Goal: Information Seeking & Learning: Learn about a topic

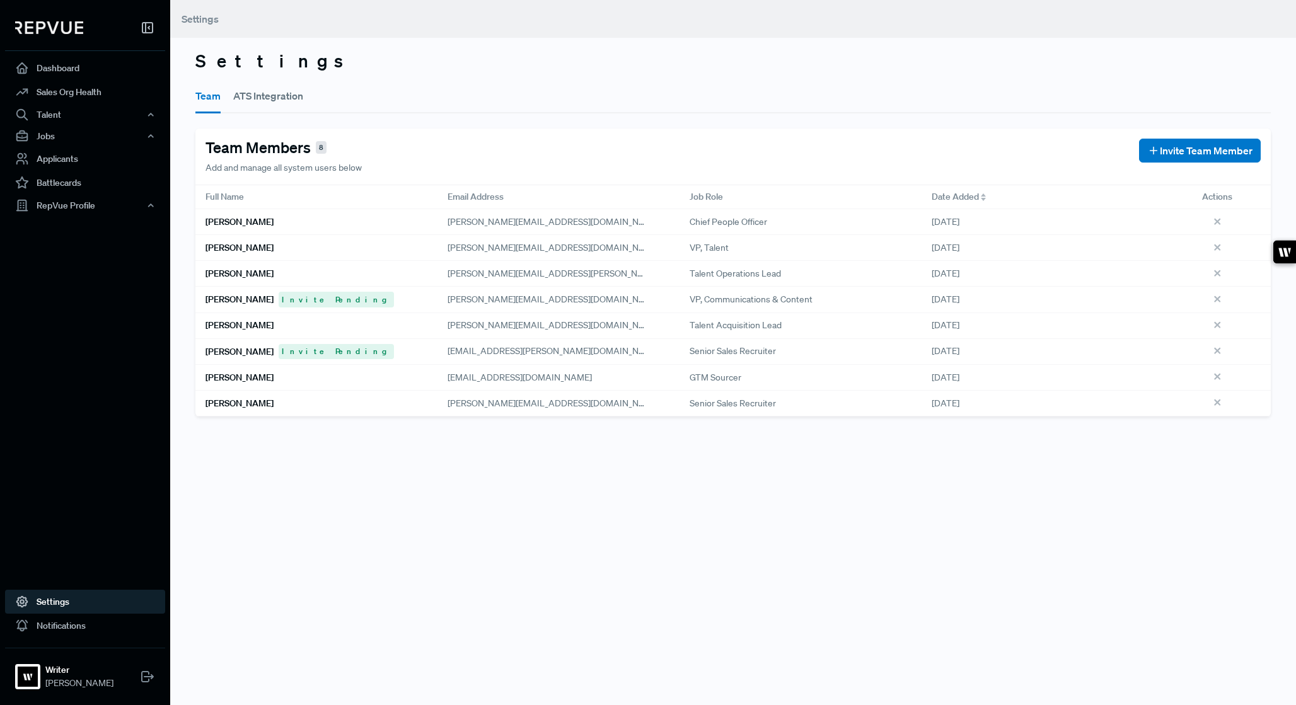
click at [240, 247] on h6 "[PERSON_NAME]" at bounding box center [240, 248] width 68 height 11
click at [85, 673] on strong "Writer" at bounding box center [79, 670] width 68 height 13
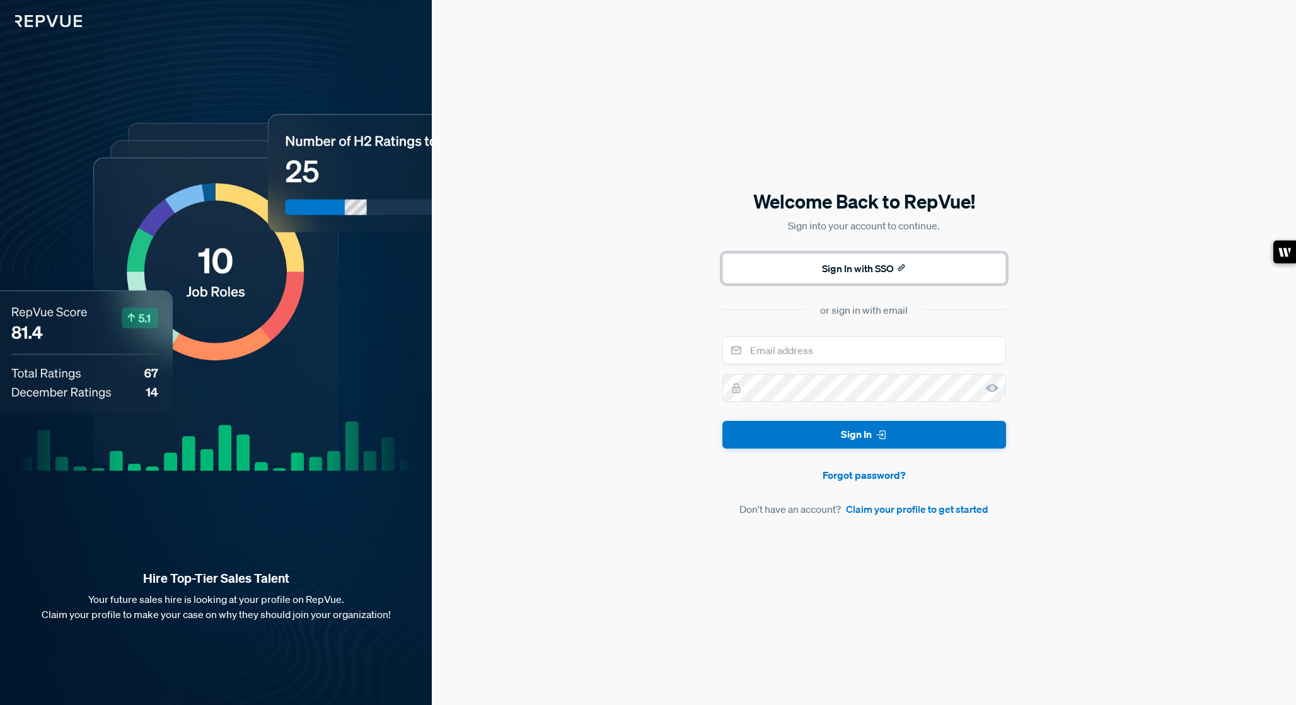
click at [813, 265] on button "Sign In with SSO" at bounding box center [865, 268] width 284 height 30
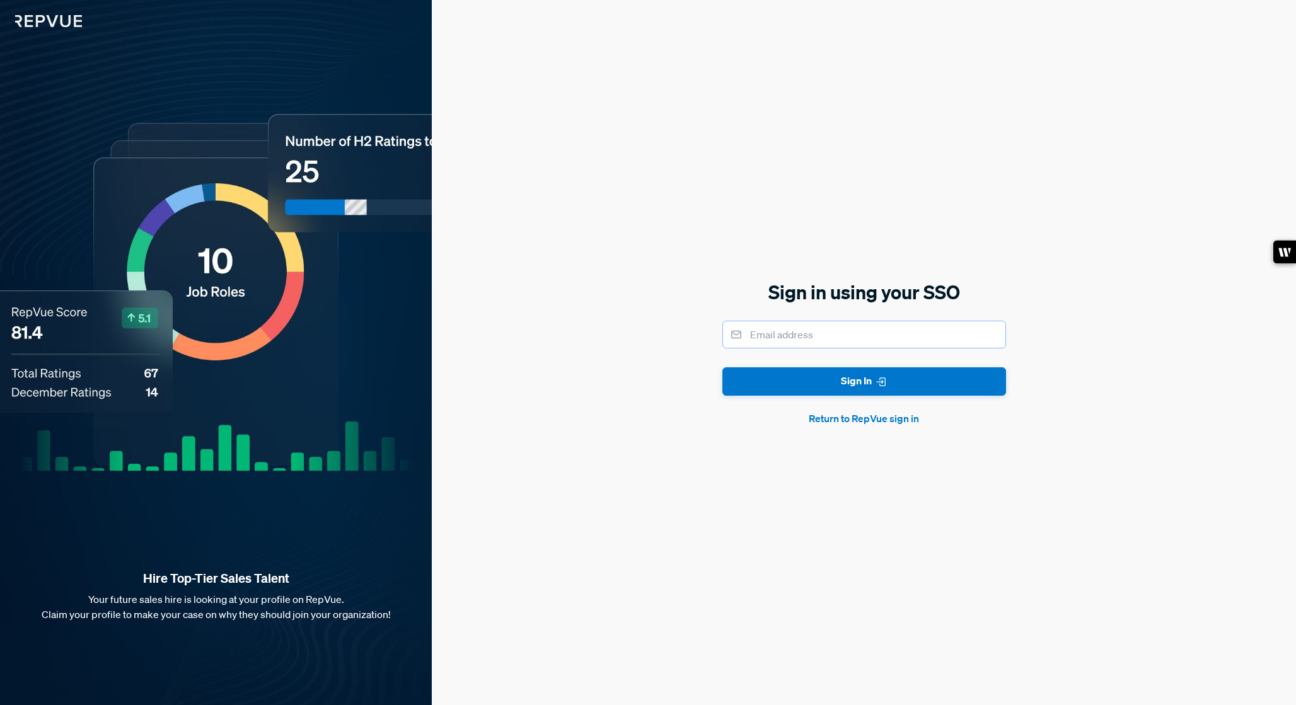
click at [767, 327] on input "email" at bounding box center [865, 335] width 284 height 28
type input "[PERSON_NAME][EMAIL_ADDRESS][DOMAIN_NAME]"
click at [723, 368] on button "Sign In" at bounding box center [865, 382] width 284 height 28
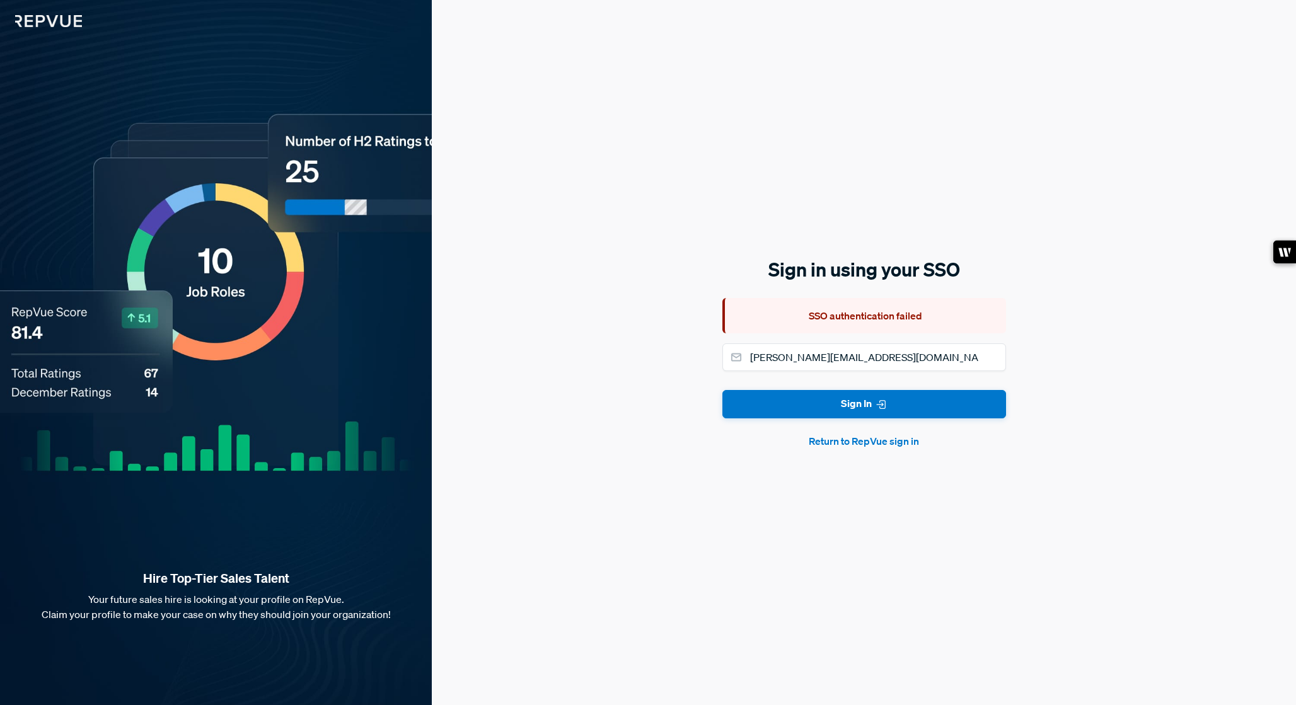
click at [863, 447] on button "Return to RepVue sign in" at bounding box center [865, 441] width 284 height 15
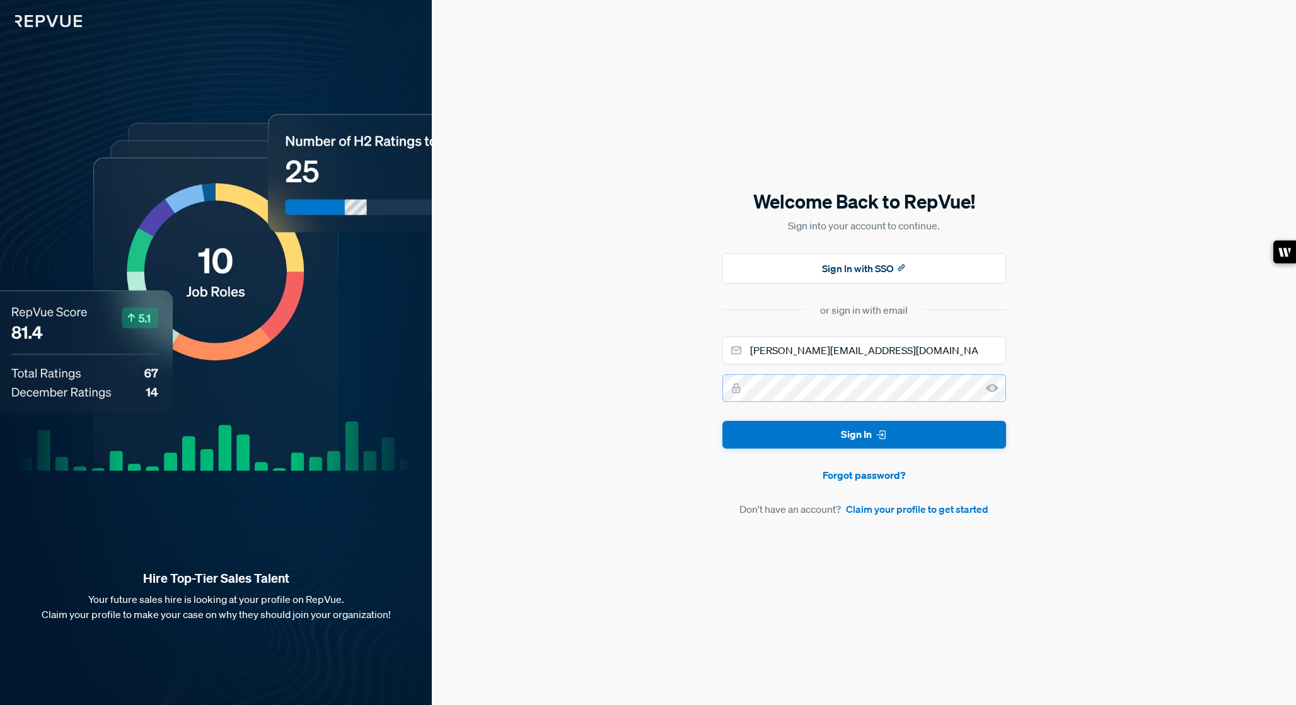
click at [723, 421] on button "Sign In" at bounding box center [865, 435] width 284 height 28
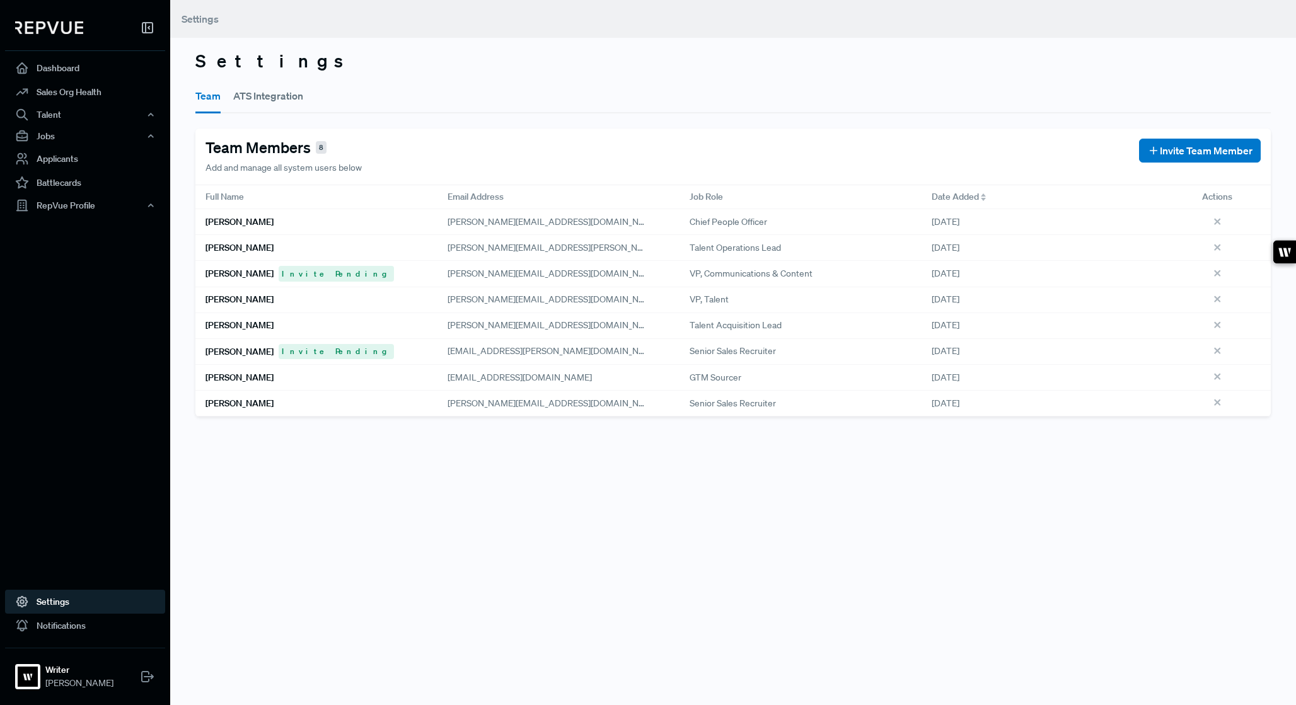
click at [54, 605] on link "Settings" at bounding box center [85, 602] width 160 height 24
click at [285, 102] on button "ATS Integration" at bounding box center [268, 95] width 70 height 35
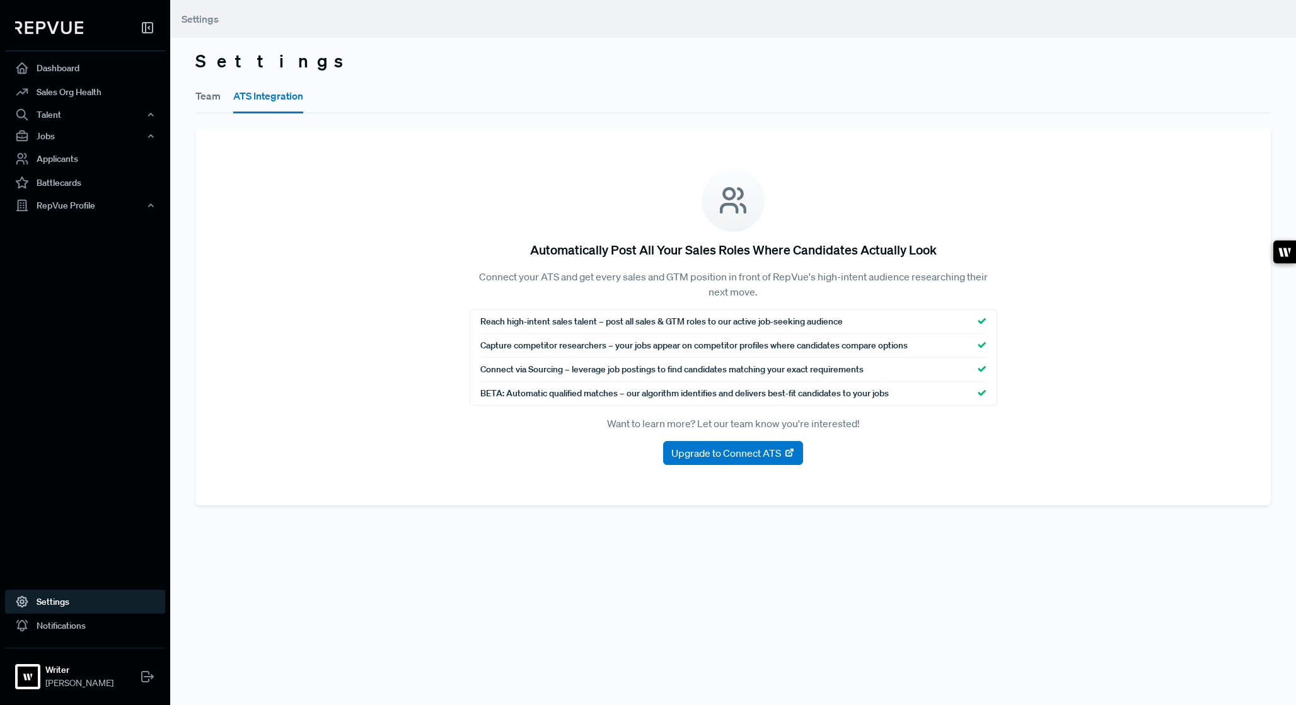
click at [198, 99] on button "Team" at bounding box center [207, 95] width 25 height 35
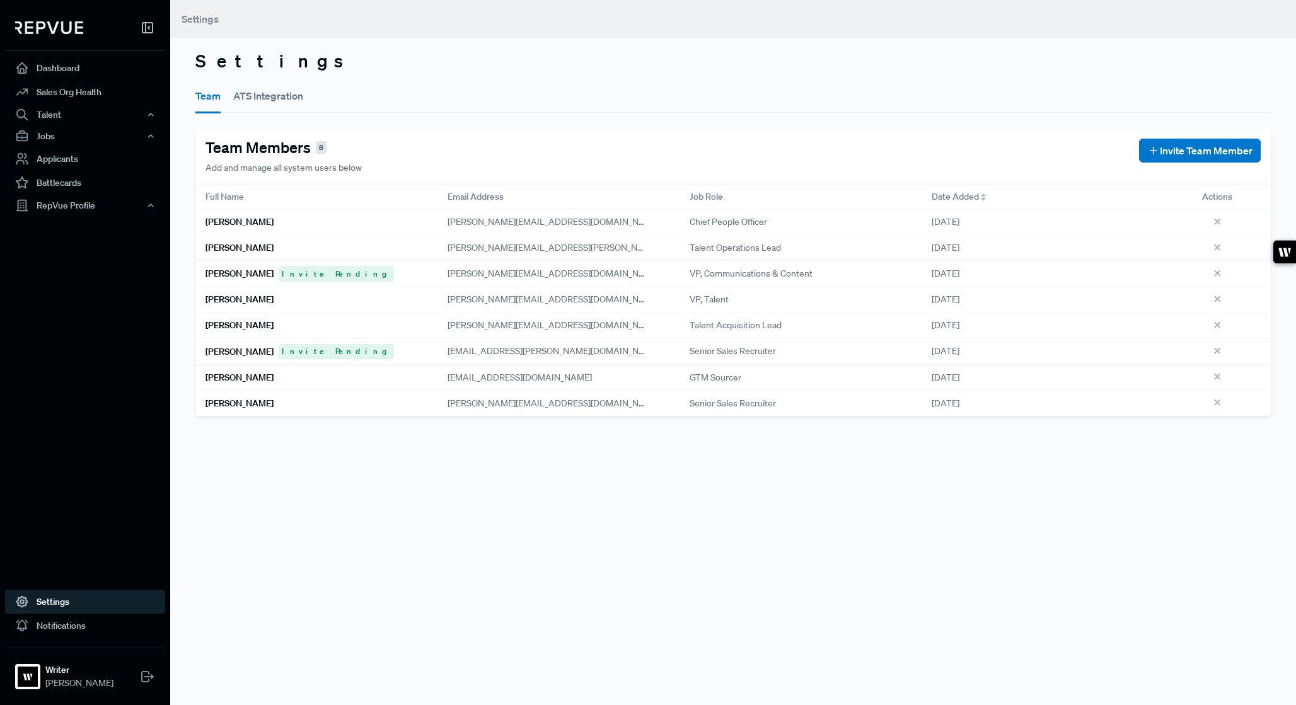
click at [242, 478] on div "Settings Team ATS Integration Team Members 8 Add and manage all system users be…" at bounding box center [733, 352] width 1126 height 705
click at [107, 206] on div "RepVue Profile" at bounding box center [85, 205] width 160 height 21
click at [81, 232] on link "Profile Overview" at bounding box center [102, 235] width 160 height 32
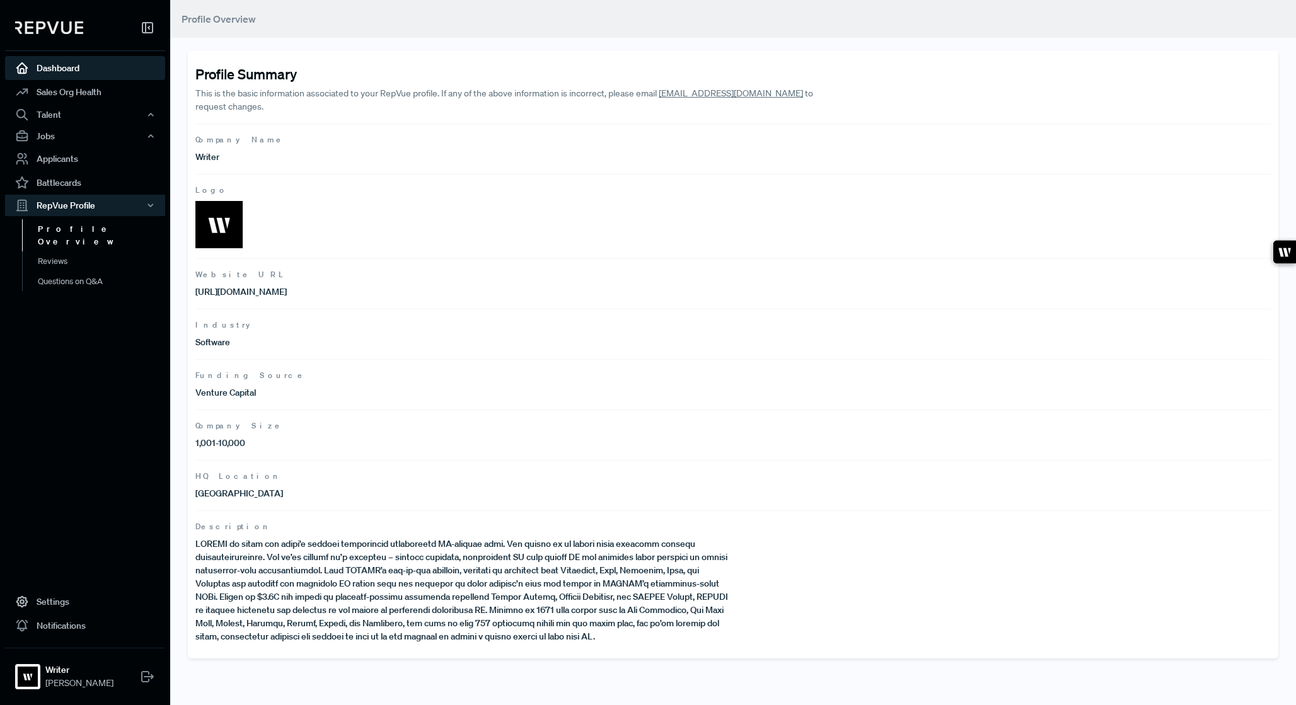
click at [61, 68] on link "Dashboard" at bounding box center [85, 68] width 160 height 24
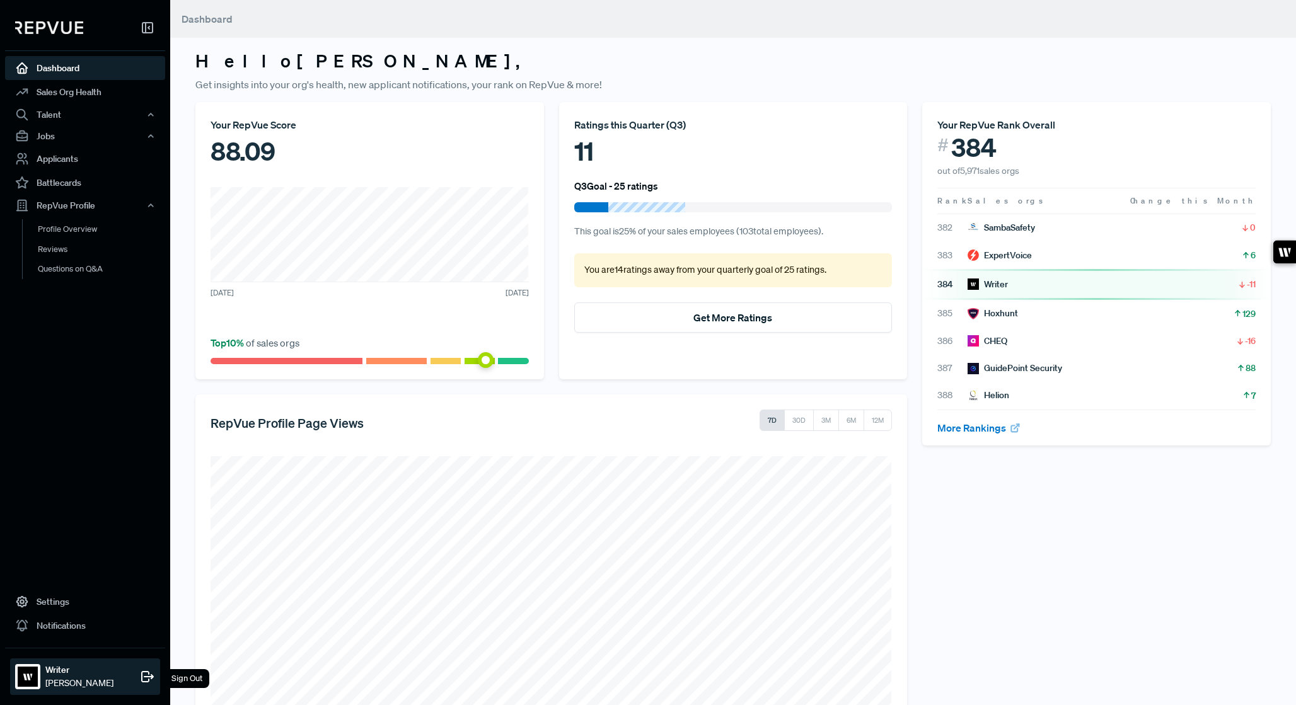
click at [33, 674] on img at bounding box center [28, 677] width 20 height 20
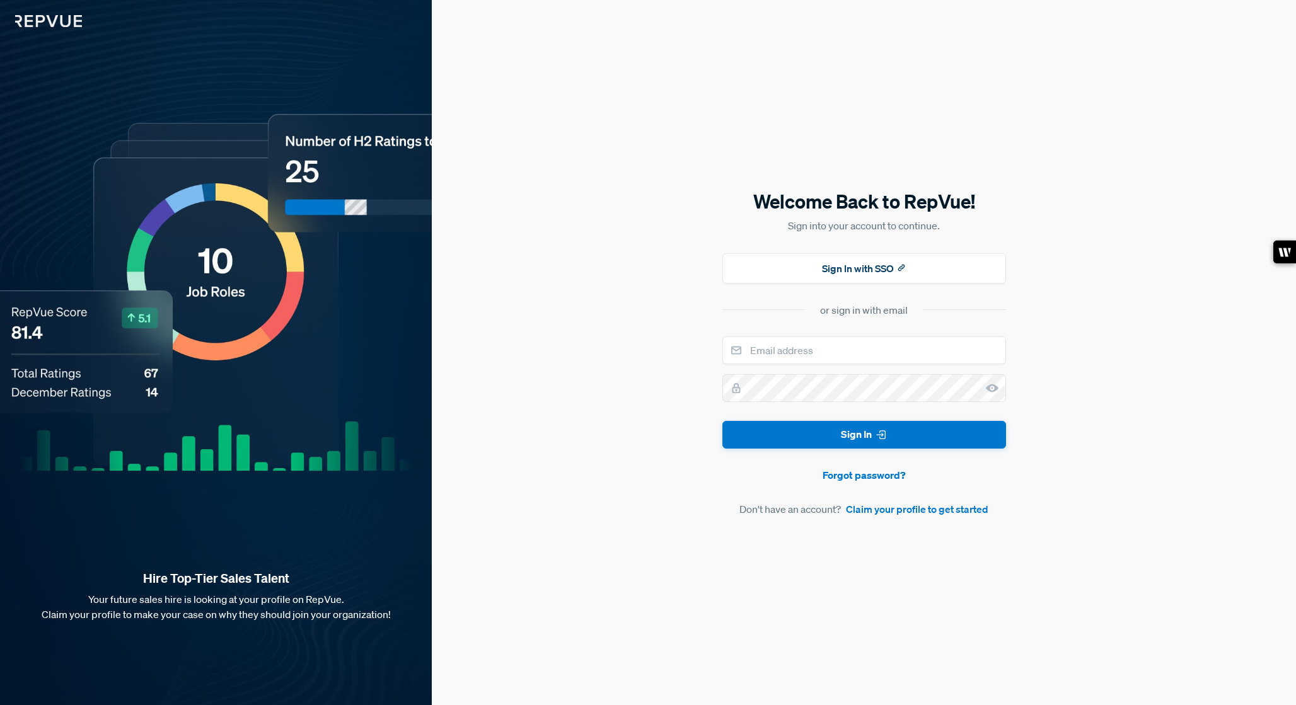
click at [467, 287] on div "Welcome Back to RepVue! Sign into your account to continue. Sign In with SSO or…" at bounding box center [864, 352] width 864 height 705
click at [772, 341] on input "email" at bounding box center [865, 351] width 284 height 28
type input "[PERSON_NAME][EMAIL_ADDRESS][DOMAIN_NAME]"
click at [723, 421] on button "Sign In" at bounding box center [865, 435] width 284 height 28
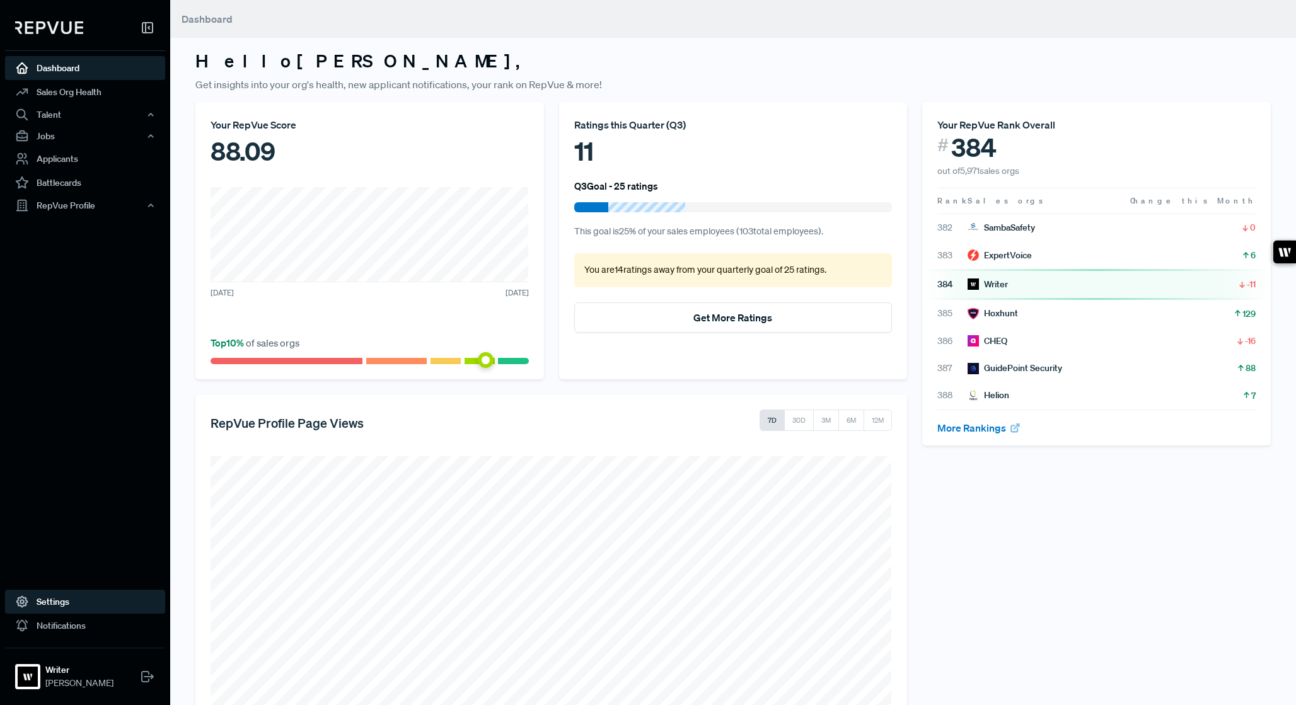
click at [58, 601] on link "Settings" at bounding box center [85, 602] width 160 height 24
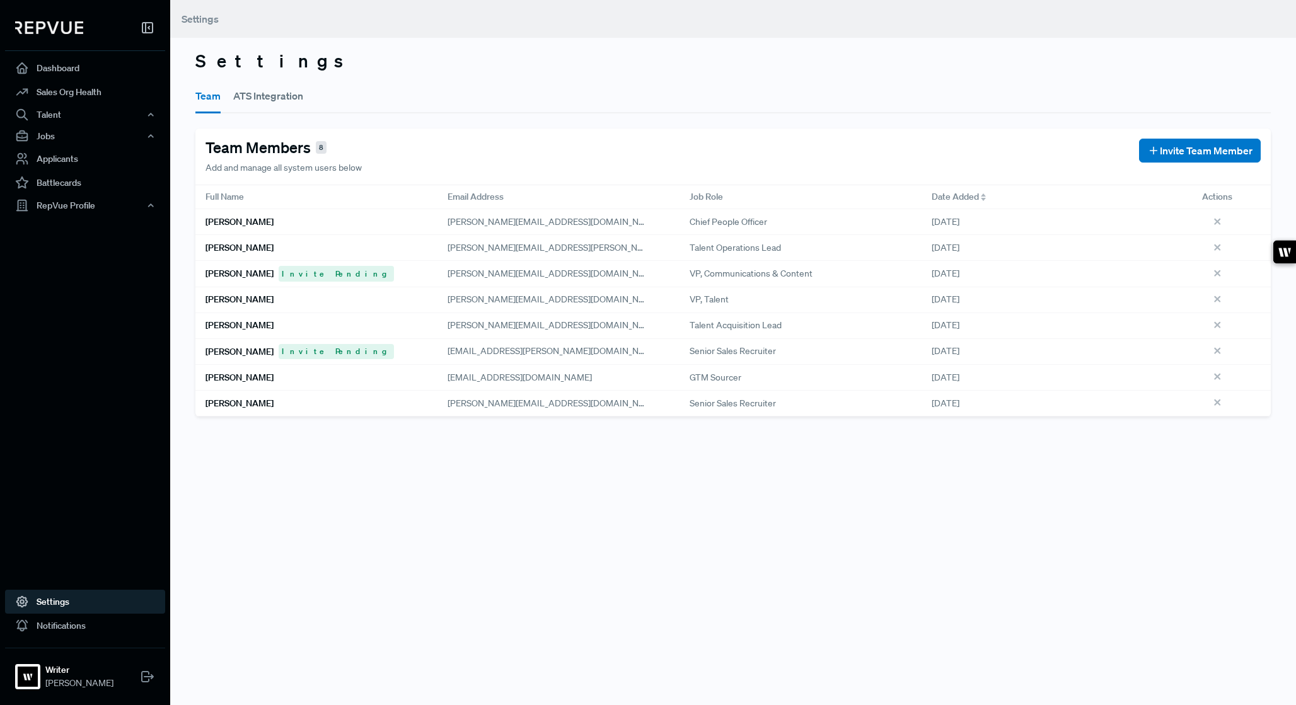
click at [1023, 196] on span "Actions" at bounding box center [1217, 196] width 30 height 13
click at [997, 195] on div "Date Added" at bounding box center [1043, 196] width 222 height 13
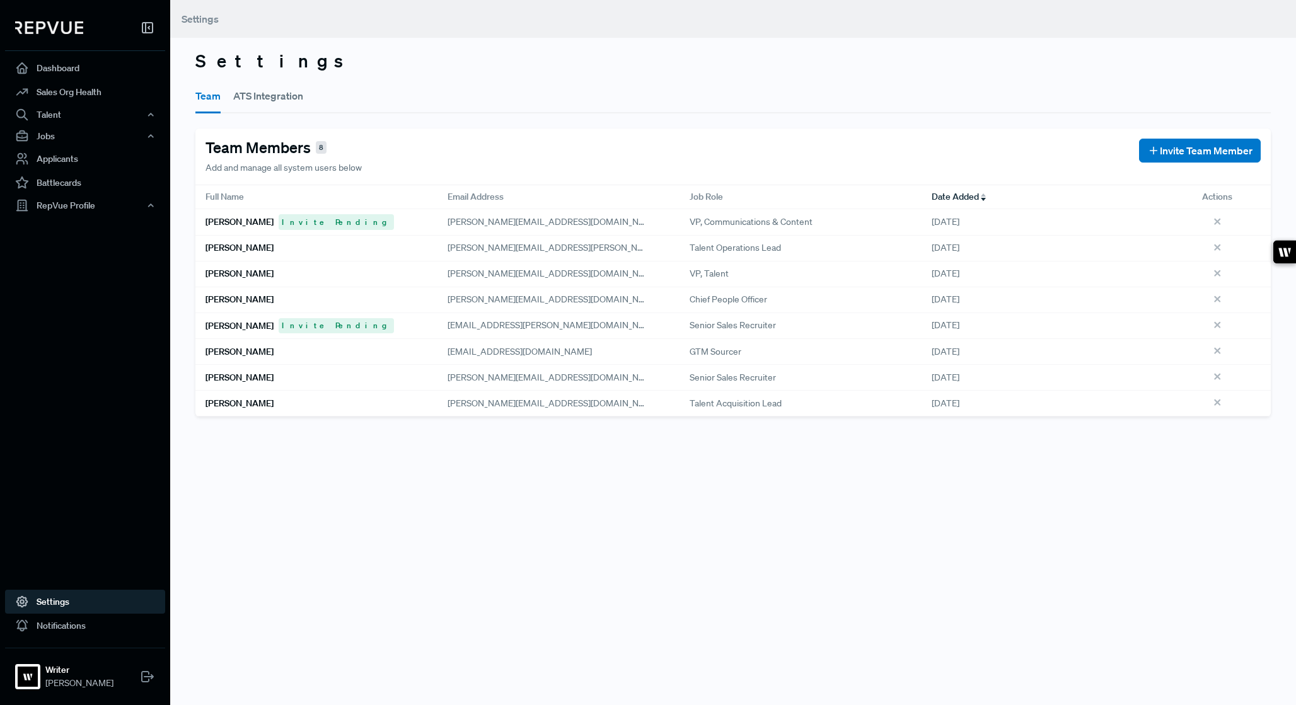
click at [212, 284] on div "[PERSON_NAME]" at bounding box center [316, 275] width 242 height 26
click at [213, 271] on h6 "[PERSON_NAME]" at bounding box center [240, 274] width 68 height 11
click at [250, 83] on button "ATS Integration" at bounding box center [268, 95] width 70 height 35
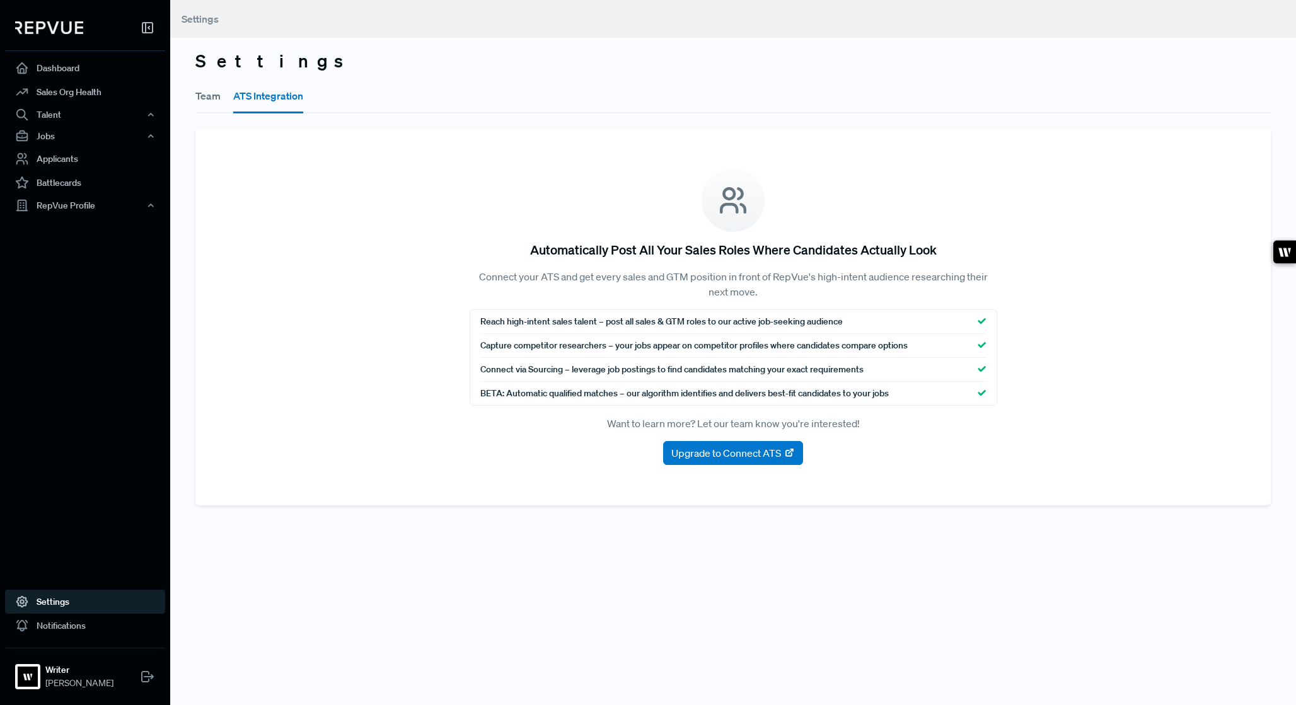
click at [185, 91] on div "Settings Team ATS Integration Automatically Post All Your Sales Roles Where Can…" at bounding box center [733, 352] width 1126 height 705
click at [208, 94] on button "Team" at bounding box center [207, 95] width 25 height 35
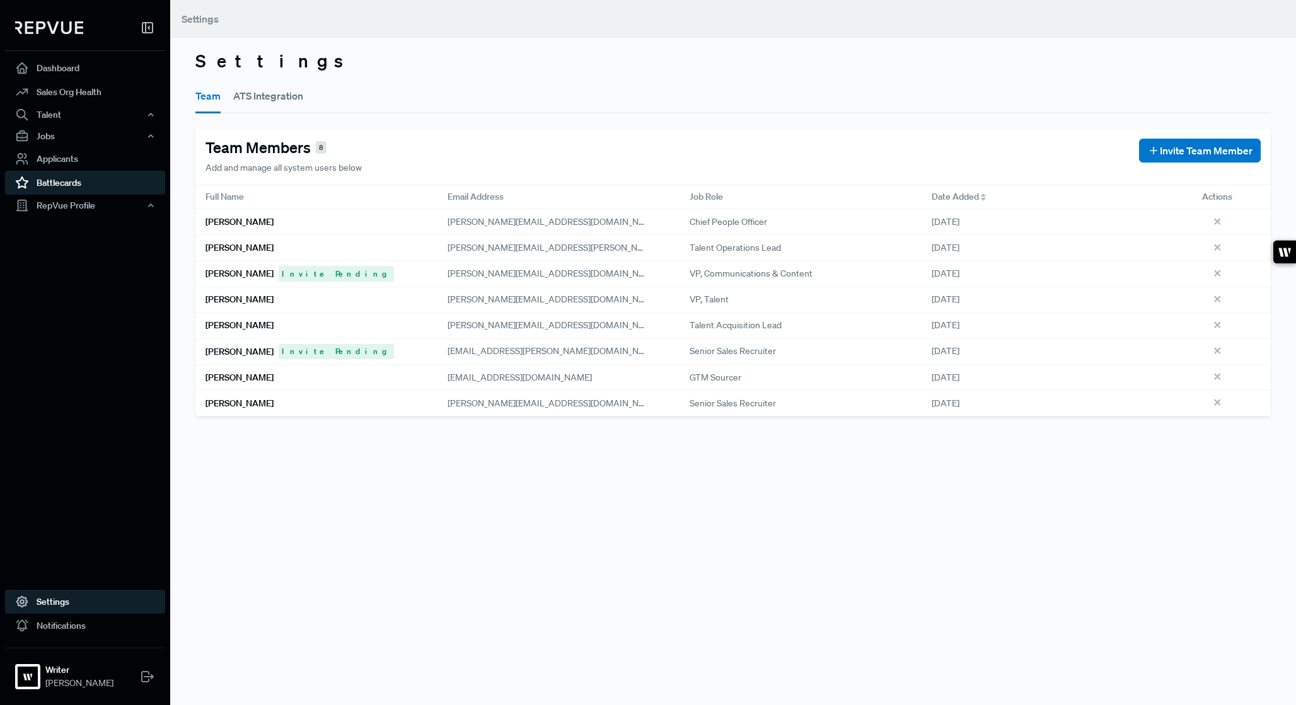
click at [111, 178] on link "Battlecards" at bounding box center [85, 183] width 160 height 24
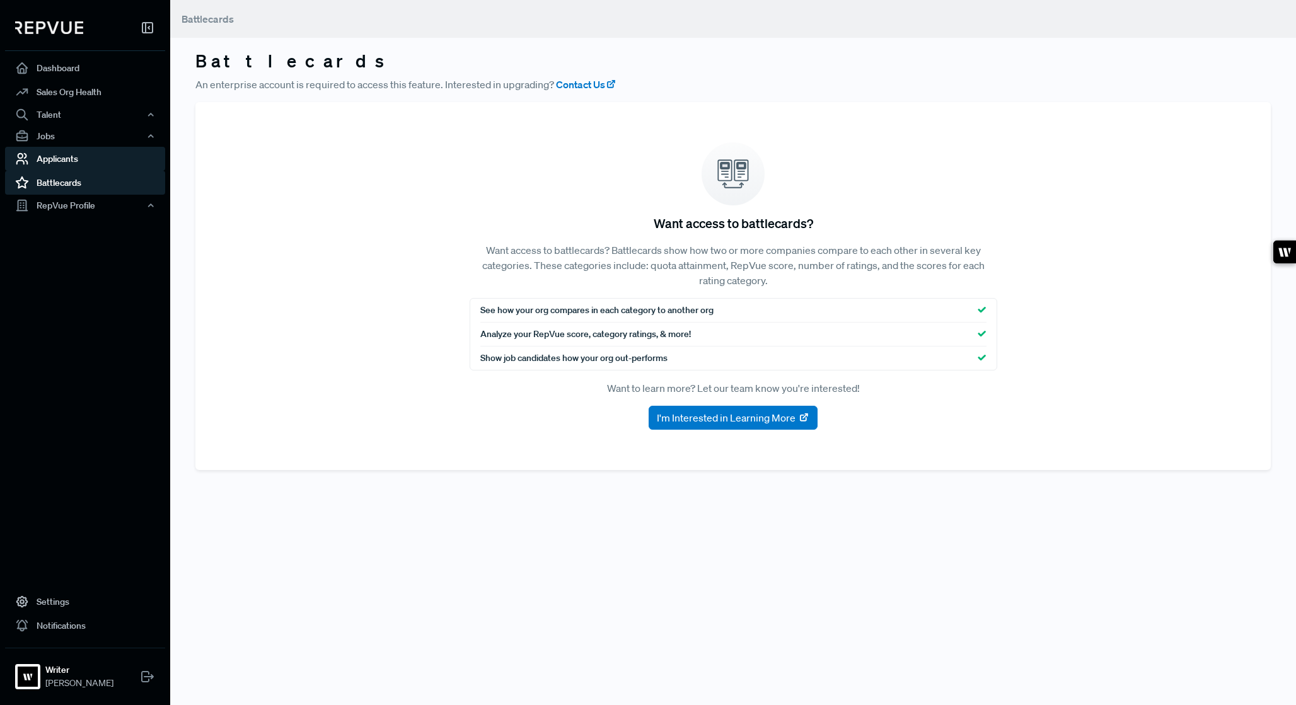
click at [91, 165] on link "Applicants" at bounding box center [85, 159] width 160 height 24
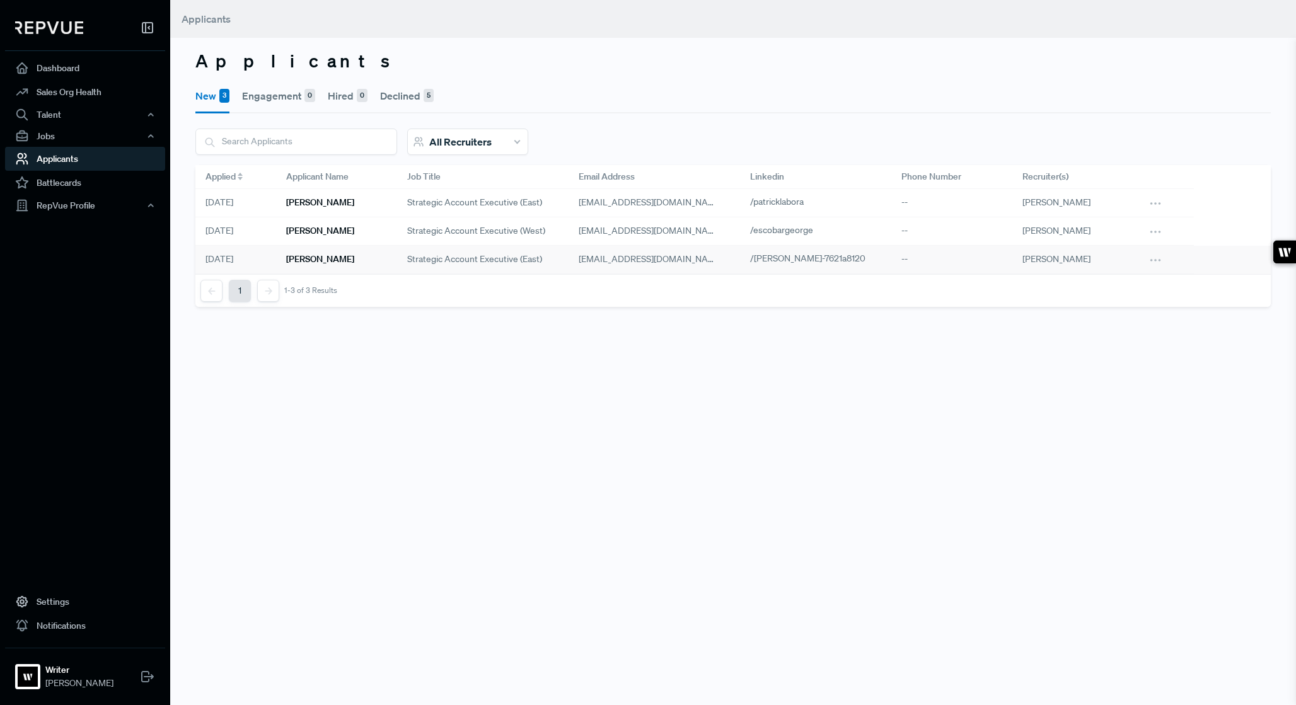
click at [468, 255] on span "Strategic account executive (east)" at bounding box center [474, 259] width 135 height 13
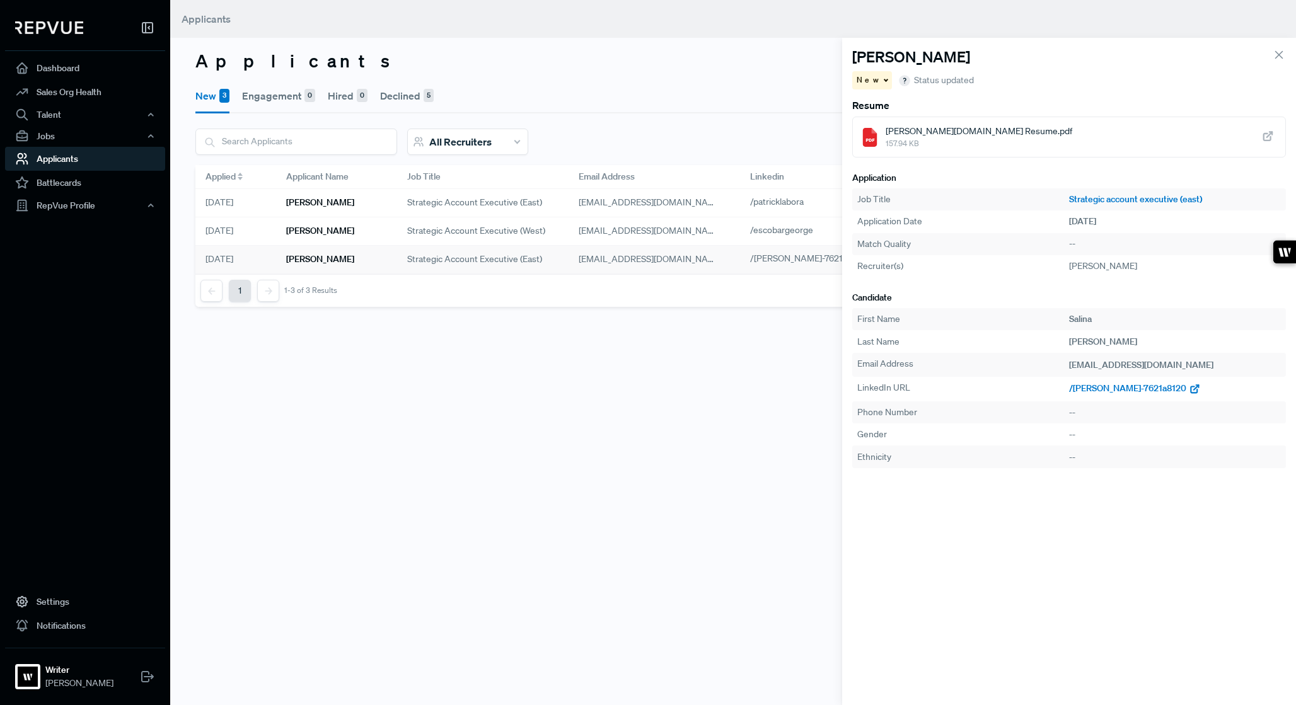
click at [1023, 387] on span "/[PERSON_NAME]-7621a8120" at bounding box center [1127, 388] width 117 height 11
click at [1023, 390] on icon "button" at bounding box center [1194, 389] width 13 height 13
click at [932, 131] on span "[PERSON_NAME][DOMAIN_NAME] Resume.pdf" at bounding box center [979, 131] width 187 height 13
click at [1023, 52] on icon at bounding box center [1279, 55] width 14 height 14
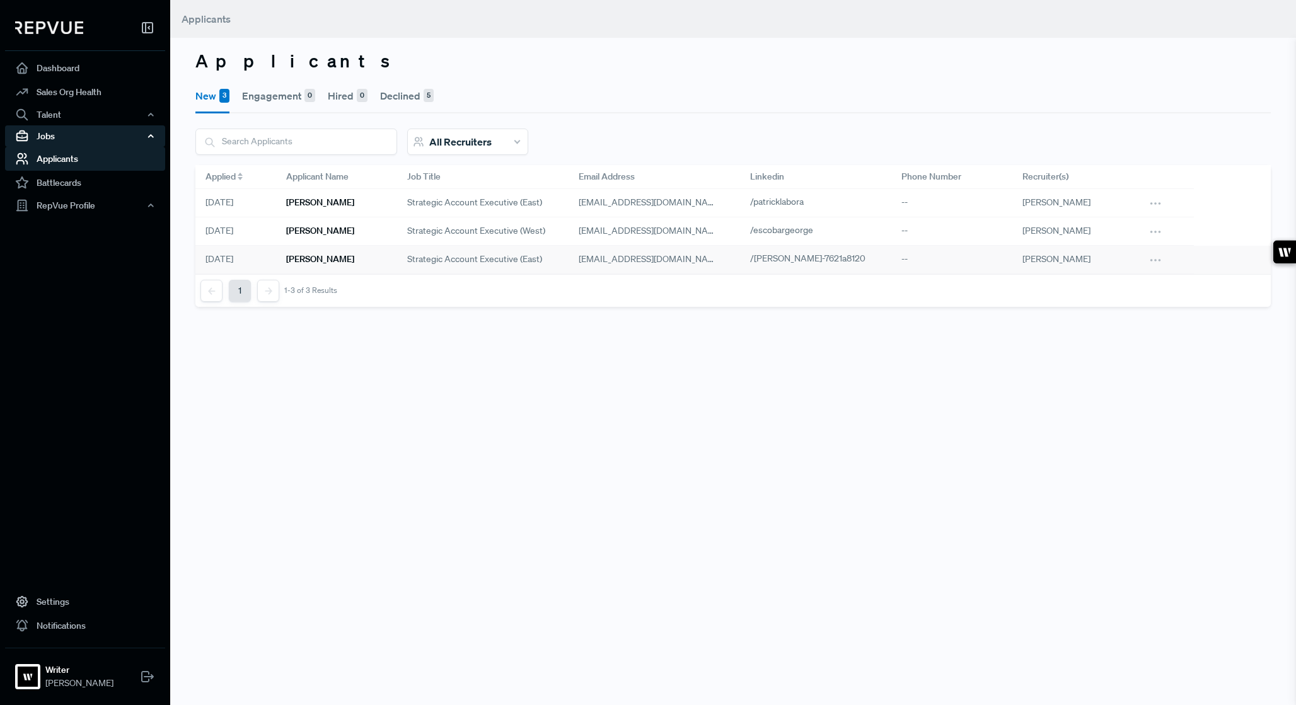
click at [107, 135] on div "Jobs" at bounding box center [85, 135] width 160 height 21
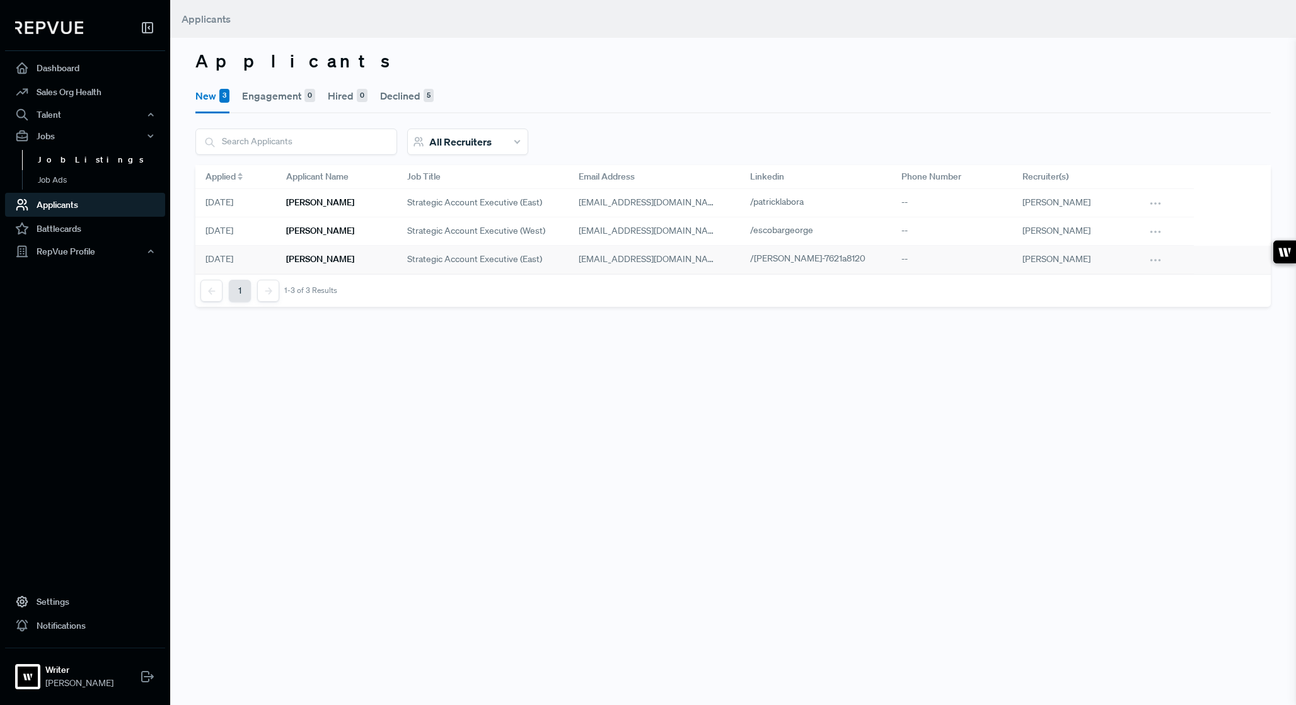
click at [92, 164] on link "Job Listings" at bounding box center [102, 160] width 160 height 20
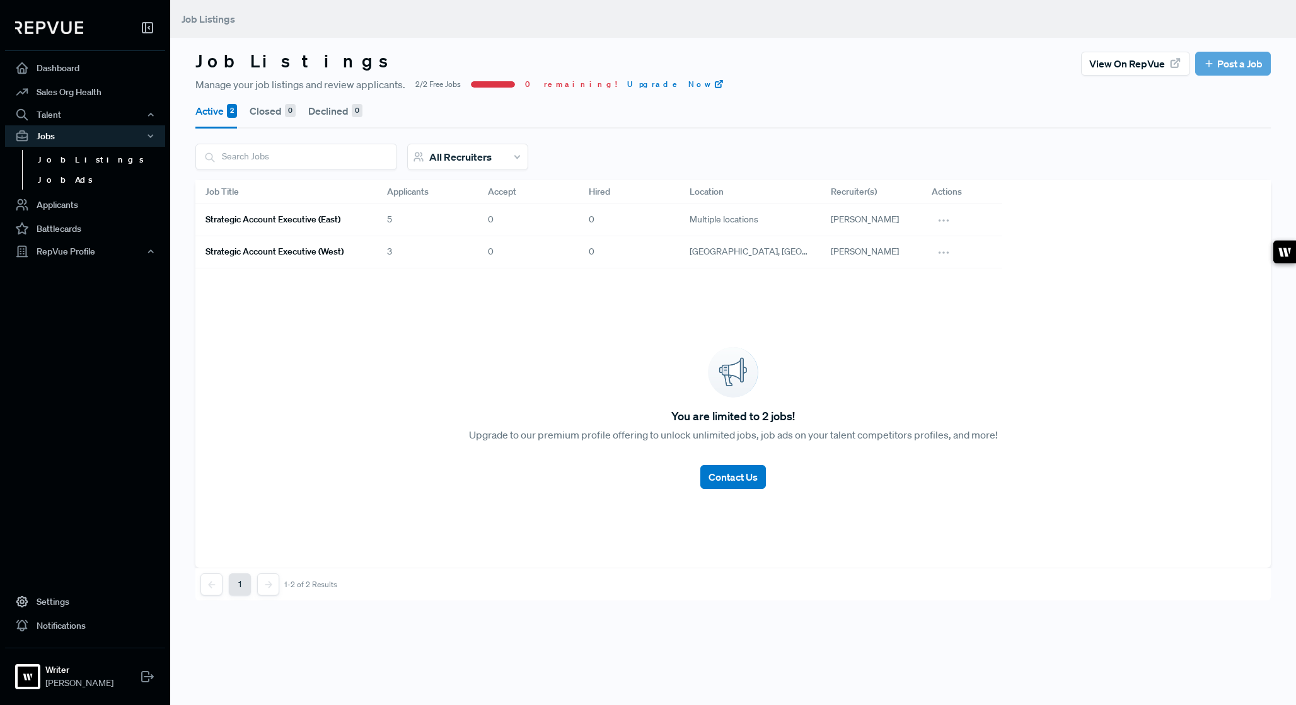
click at [73, 183] on link "Job Ads" at bounding box center [102, 180] width 160 height 20
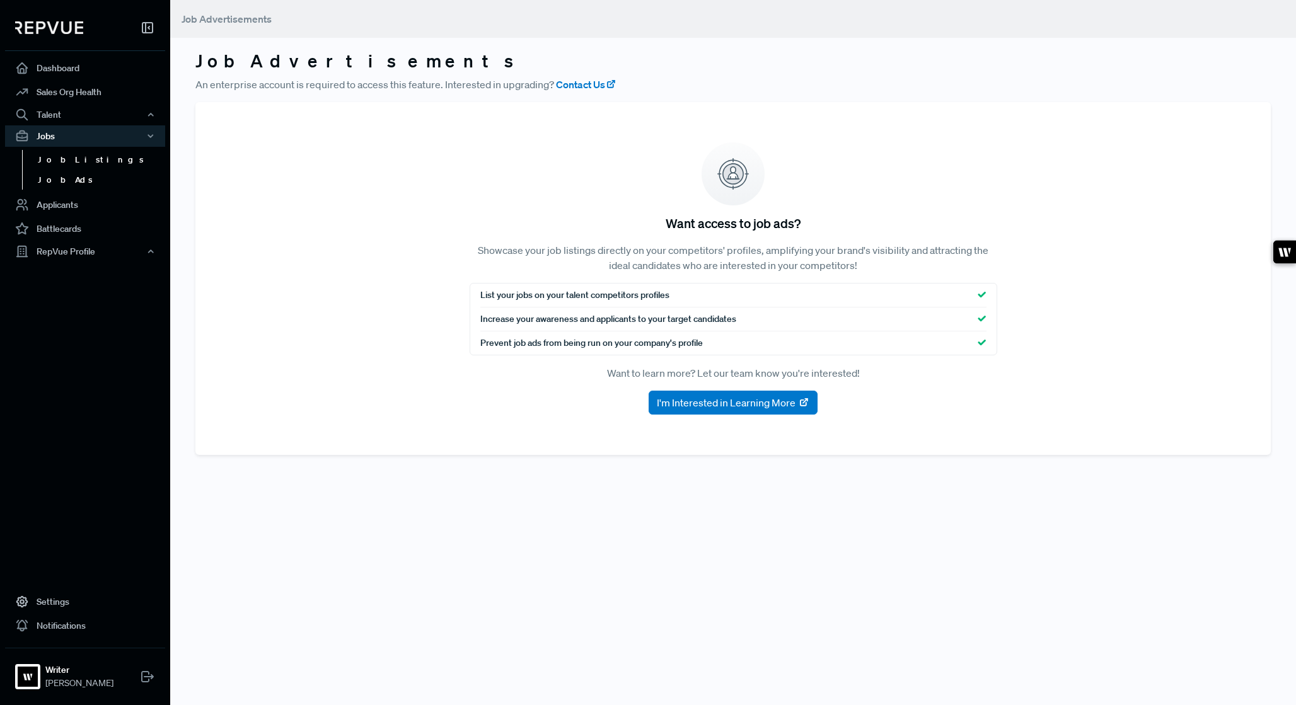
click at [69, 159] on link "Job Listings" at bounding box center [102, 160] width 160 height 20
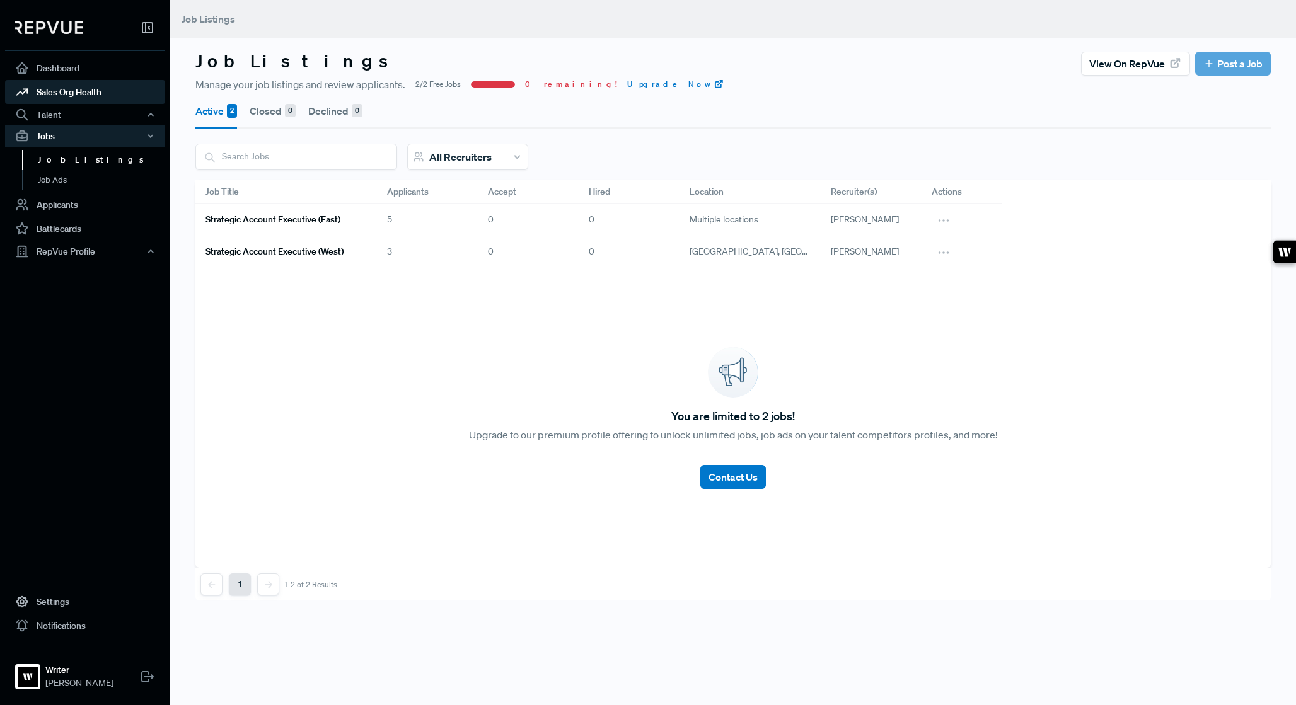
click at [67, 102] on link "Sales Org Health" at bounding box center [85, 92] width 160 height 24
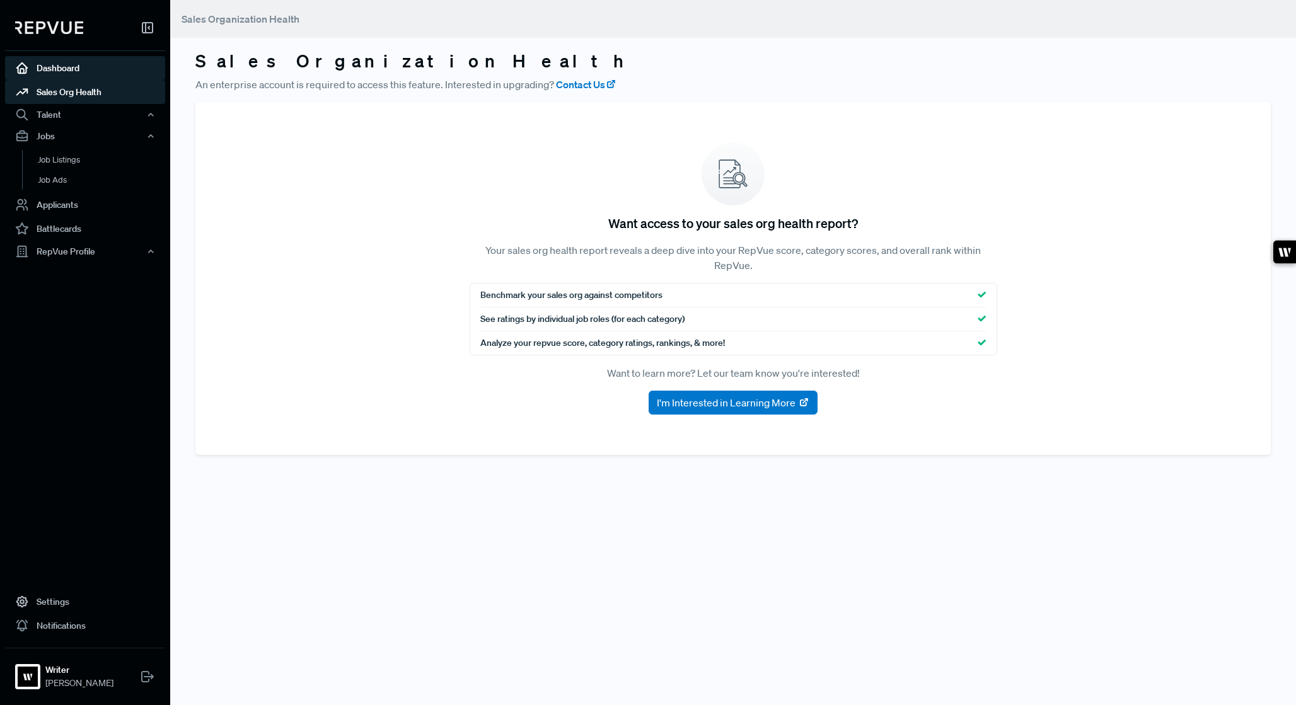
click at [103, 72] on link "Dashboard" at bounding box center [85, 68] width 160 height 24
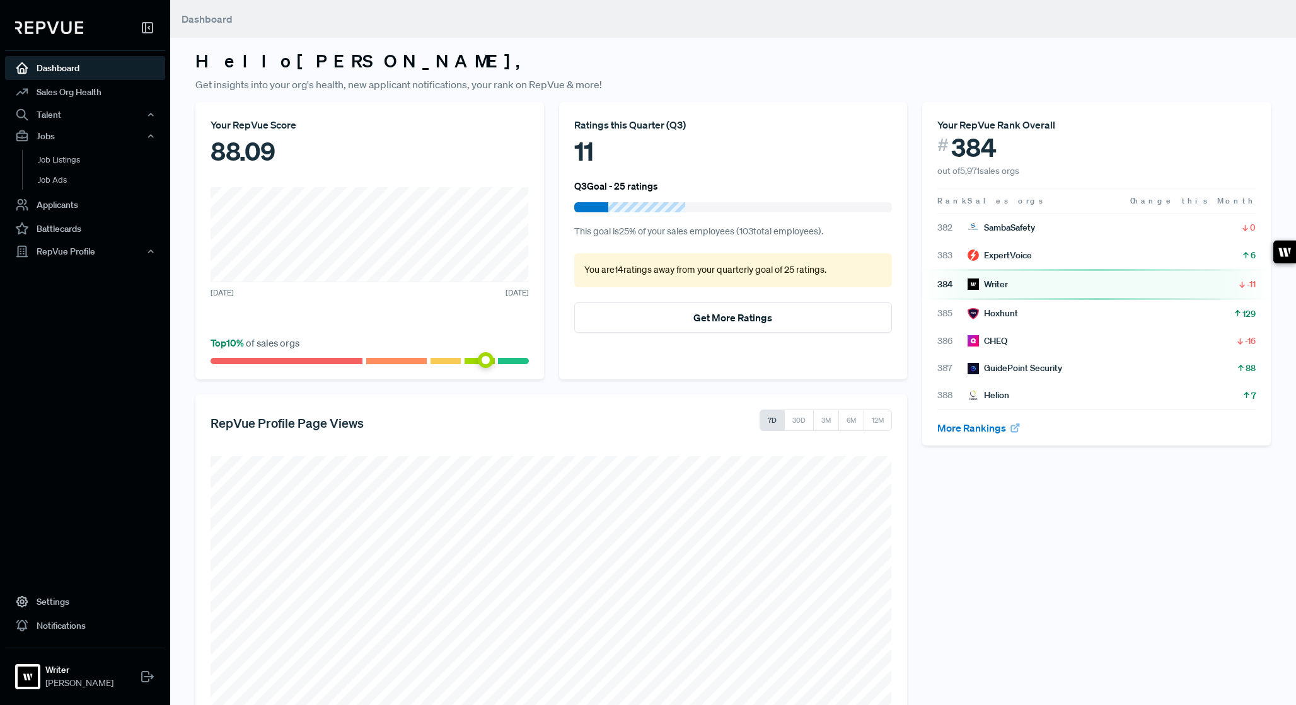
click at [333, 416] on h5 "RepVue Profile Page Views" at bounding box center [287, 422] width 153 height 15
click at [656, 238] on p "This goal is 25 % of your sales employees ( 103 total employees)." at bounding box center [733, 232] width 318 height 14
click at [604, 187] on h6 "Q3 Goal - 25 ratings" at bounding box center [616, 185] width 84 height 11
click at [624, 118] on div "Ratings this Quarter ( Q3 )" at bounding box center [733, 124] width 318 height 15
